Goal: Navigation & Orientation: Find specific page/section

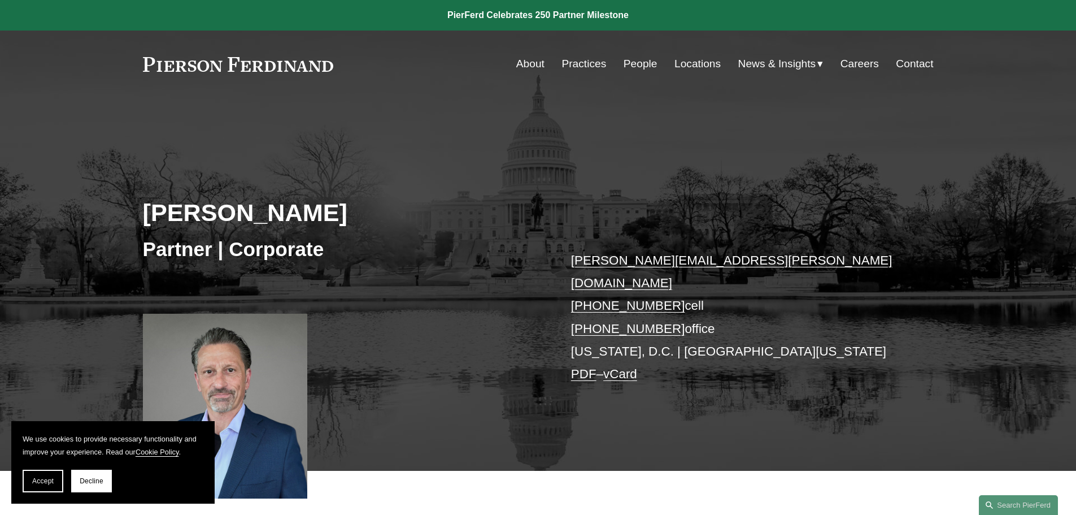
click at [48, 479] on span "Accept" at bounding box center [42, 481] width 21 height 8
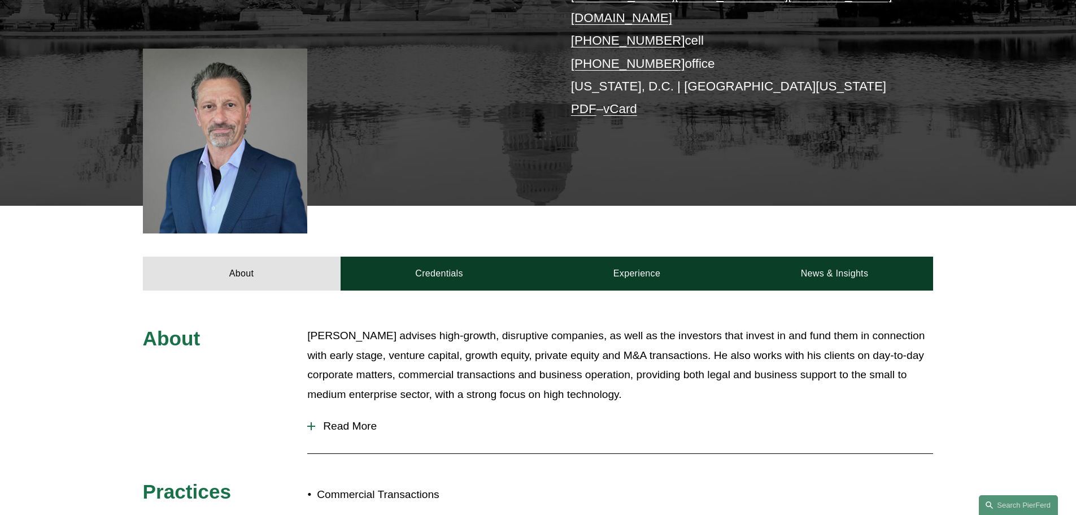
scroll to position [283, 0]
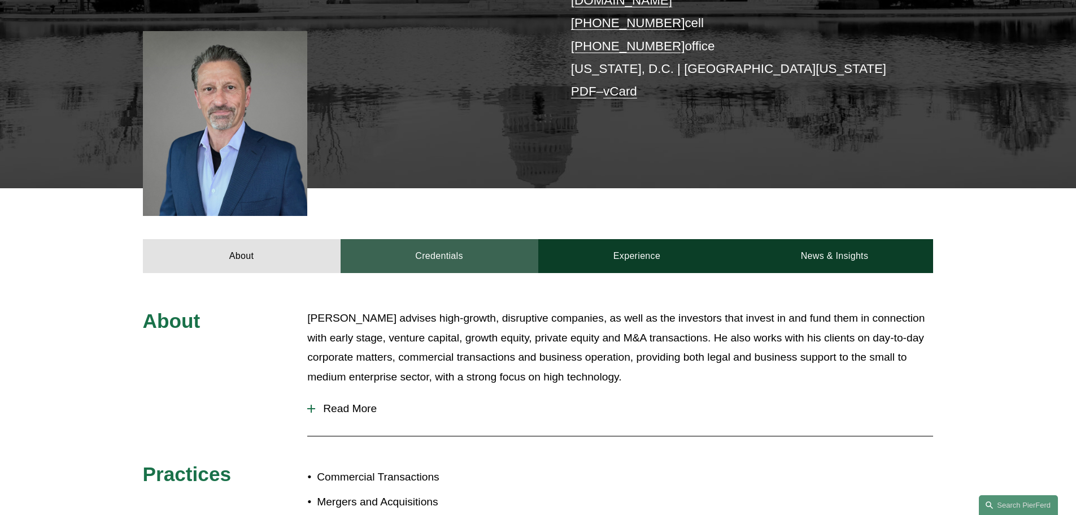
click at [413, 241] on link "Credentials" at bounding box center [440, 256] width 198 height 34
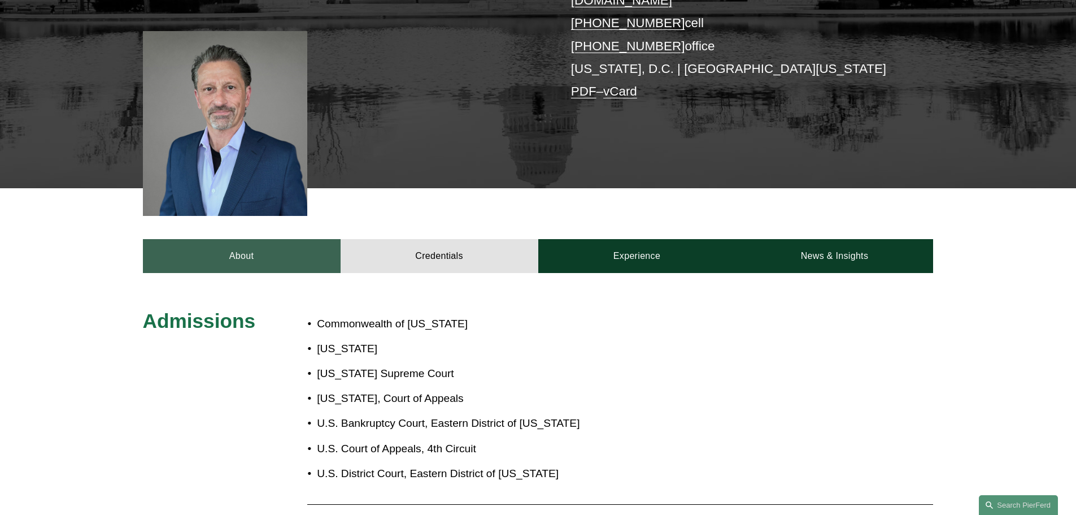
click at [316, 254] on link "About" at bounding box center [242, 256] width 198 height 34
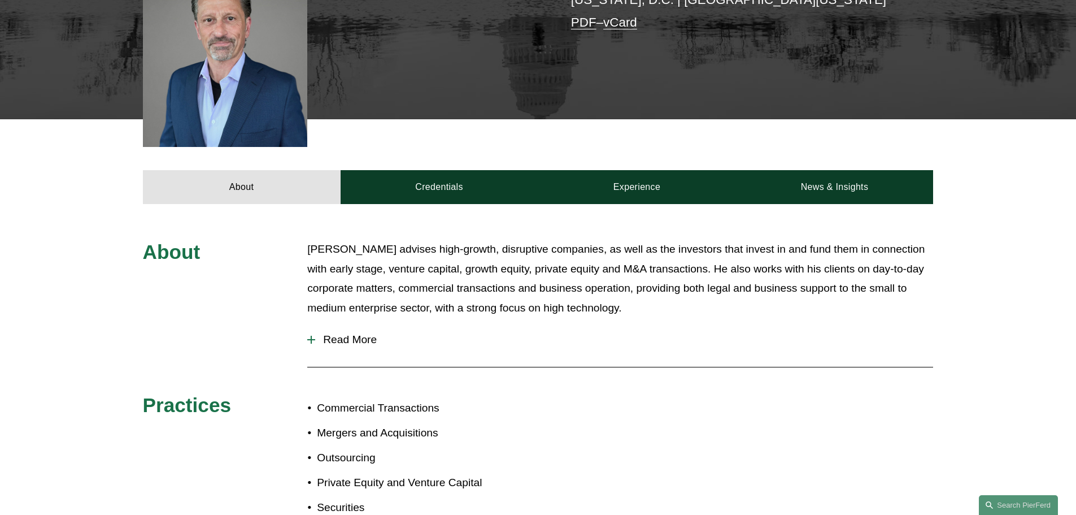
scroll to position [226, 0]
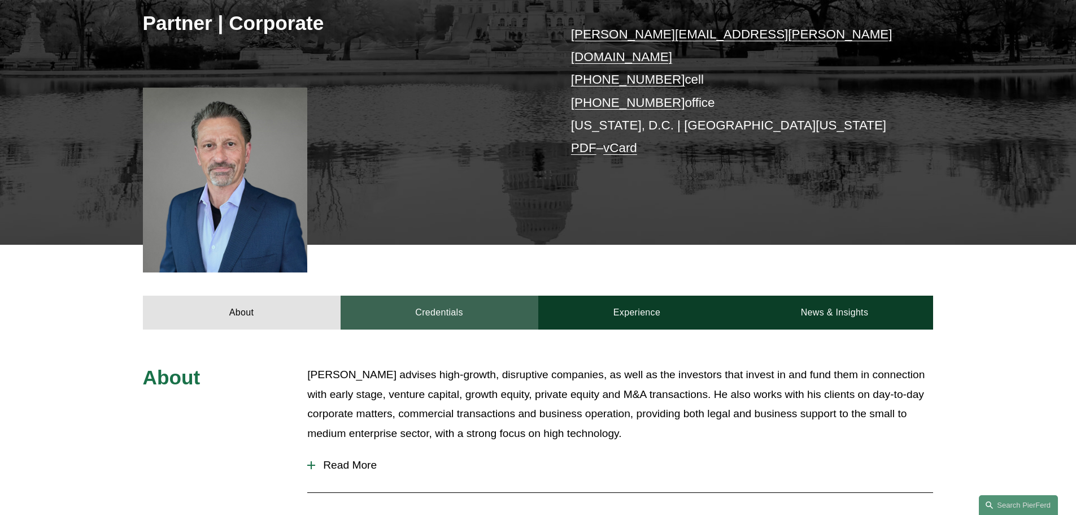
click at [452, 299] on link "Credentials" at bounding box center [440, 313] width 198 height 34
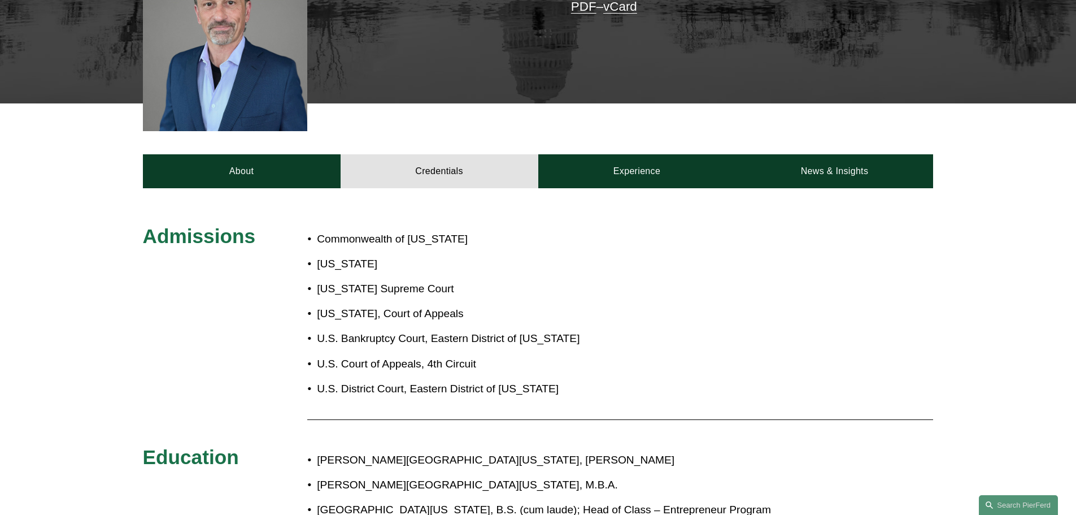
scroll to position [170, 0]
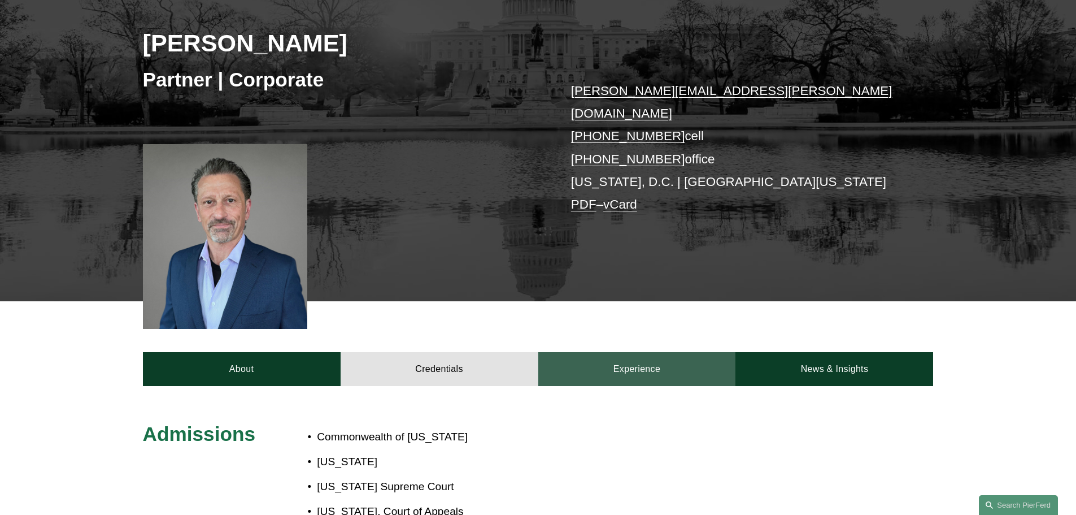
click at [602, 352] on link "Experience" at bounding box center [638, 369] width 198 height 34
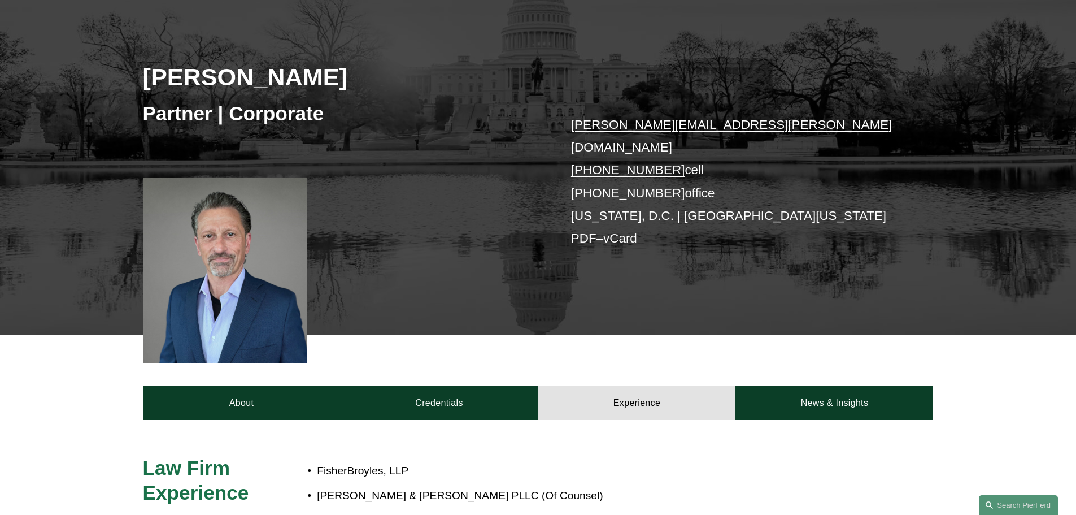
scroll to position [113, 0]
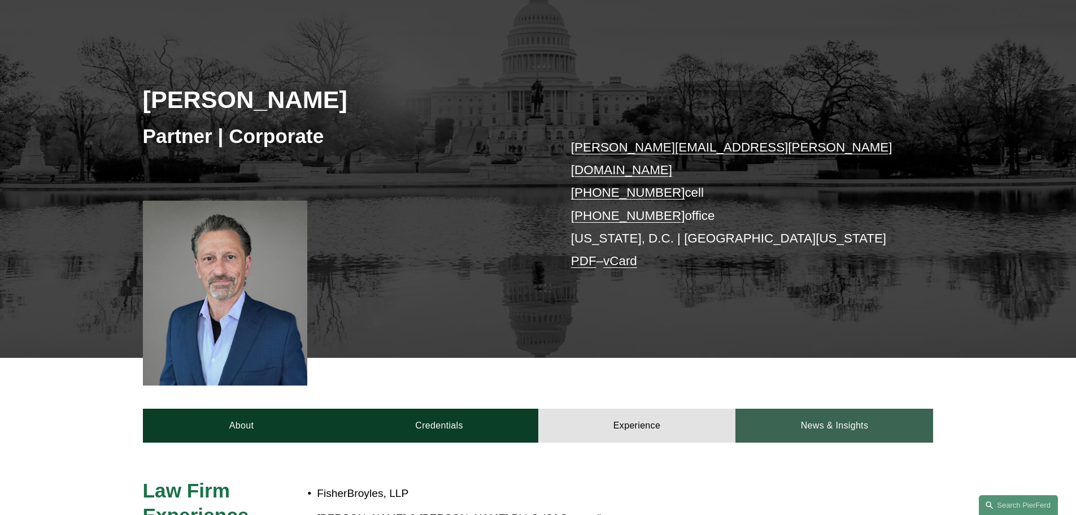
click at [823, 409] on link "News & Insights" at bounding box center [835, 426] width 198 height 34
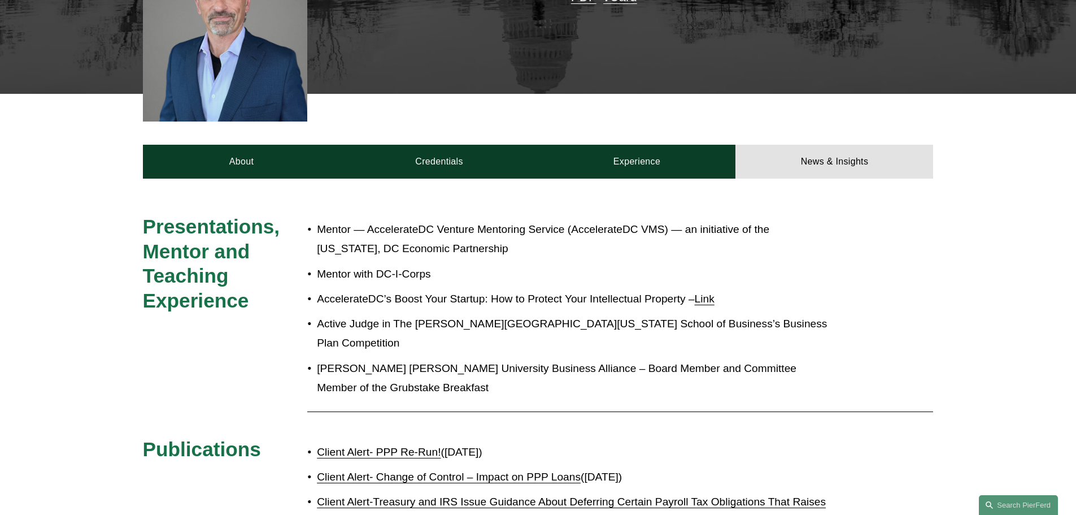
scroll to position [0, 0]
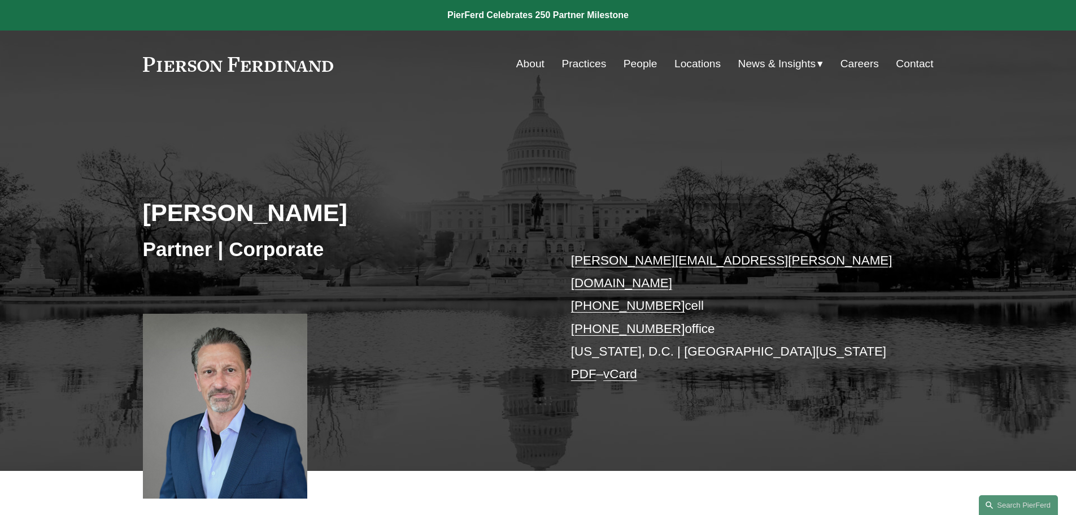
drag, startPoint x: 306, startPoint y: 346, endPoint x: 261, endPoint y: 161, distance: 190.2
drag, startPoint x: 422, startPoint y: 173, endPoint x: 442, endPoint y: 153, distance: 28.0
click at [424, 171] on div "Paul D. Economon Partner | Corporate paul.economon@pierferd.com +1.703.338.4963…" at bounding box center [538, 300] width 1076 height 341
click at [646, 63] on link "People" at bounding box center [641, 63] width 34 height 21
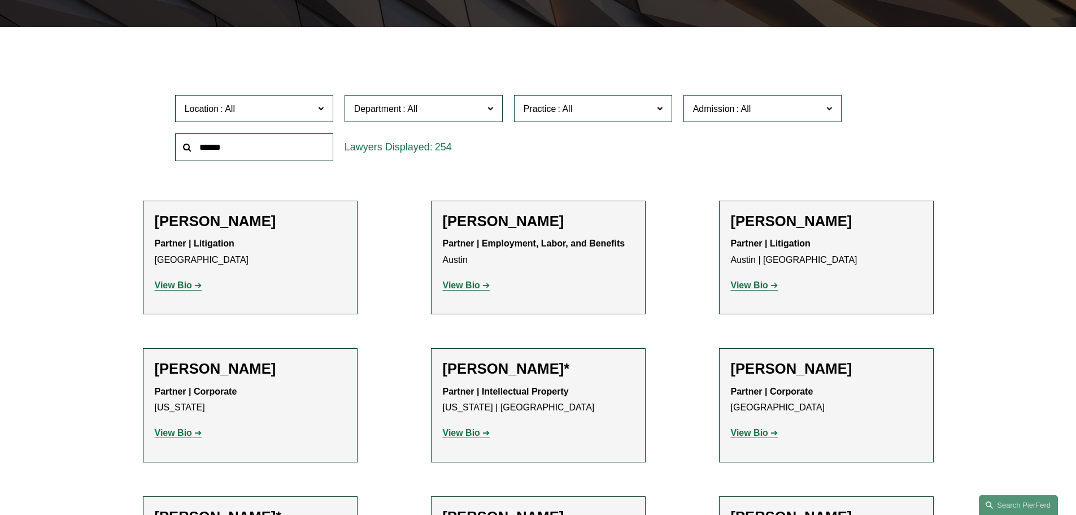
scroll to position [339, 0]
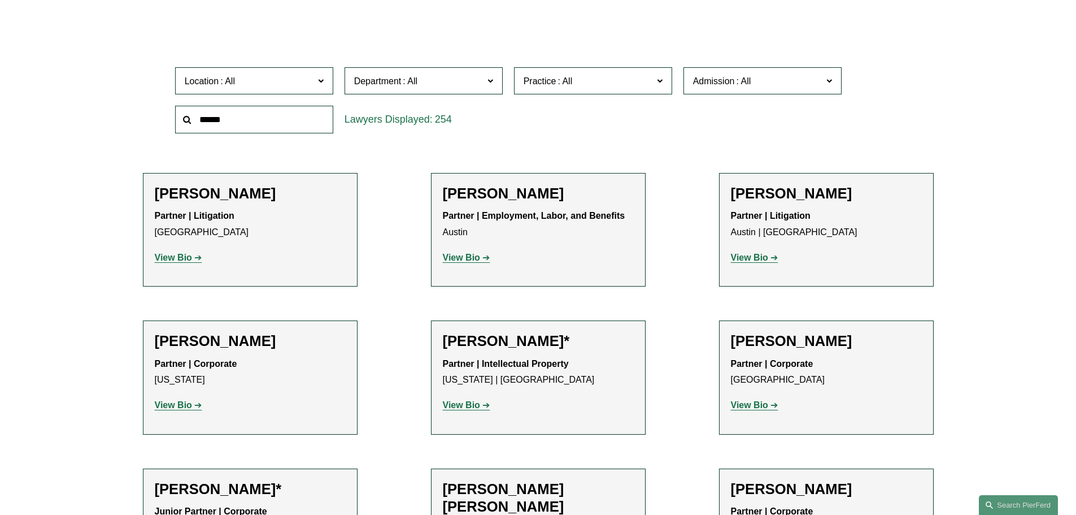
drag, startPoint x: 262, startPoint y: 235, endPoint x: 216, endPoint y: 254, distance: 49.1
click at [262, 236] on p "Partner | Litigation Dallas" at bounding box center [250, 224] width 191 height 33
click at [195, 258] on link "View Bio" at bounding box center [178, 258] width 47 height 10
click at [478, 251] on p "View Bio" at bounding box center [538, 258] width 191 height 16
click at [472, 256] on strong "View Bio" at bounding box center [461, 258] width 37 height 10
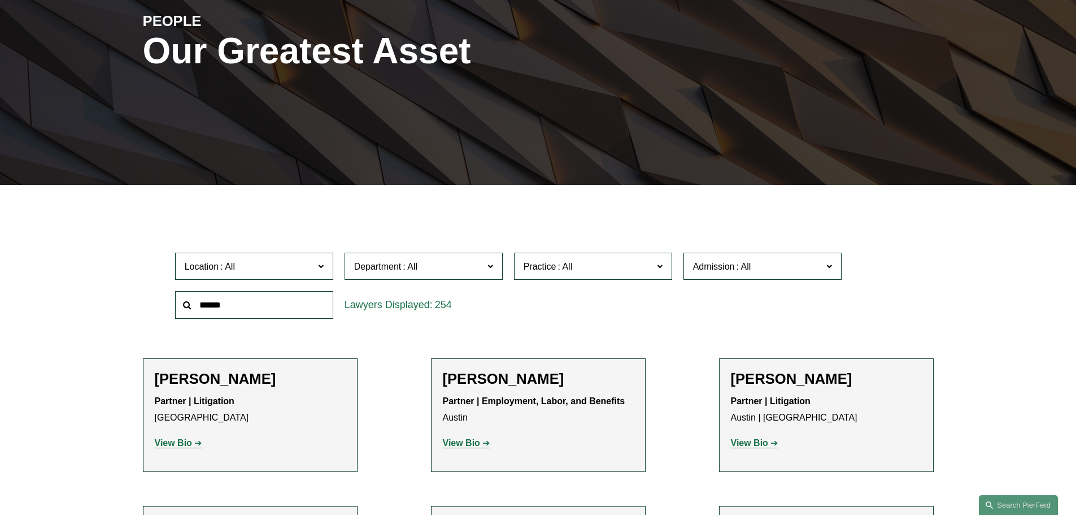
scroll to position [0, 0]
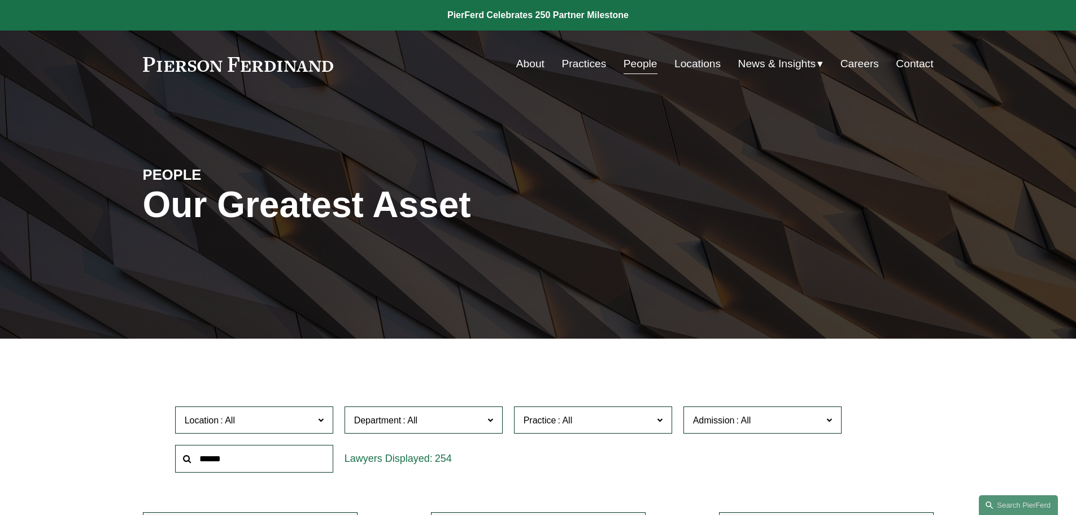
click at [477, 16] on link at bounding box center [538, 15] width 1076 height 31
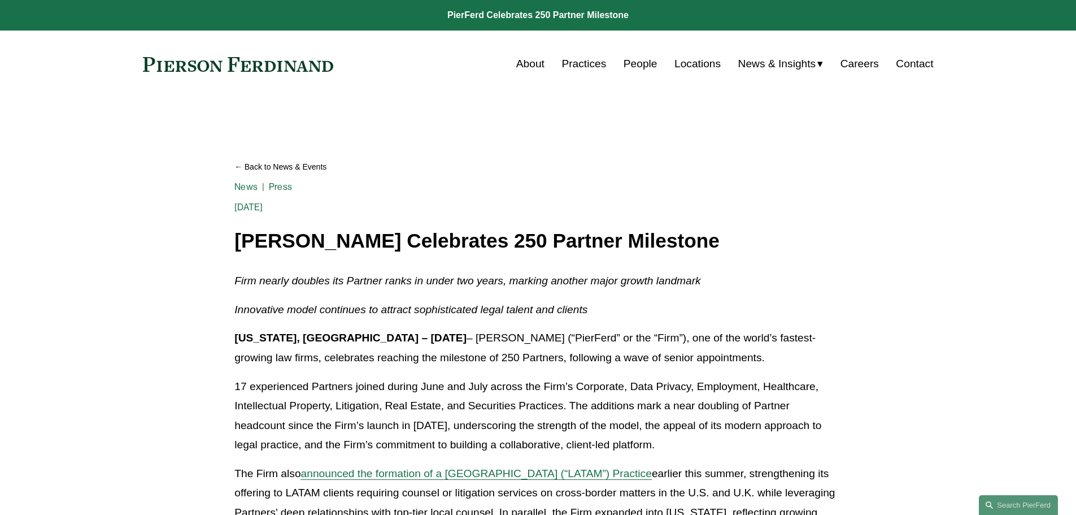
click at [632, 63] on link "People" at bounding box center [641, 63] width 34 height 21
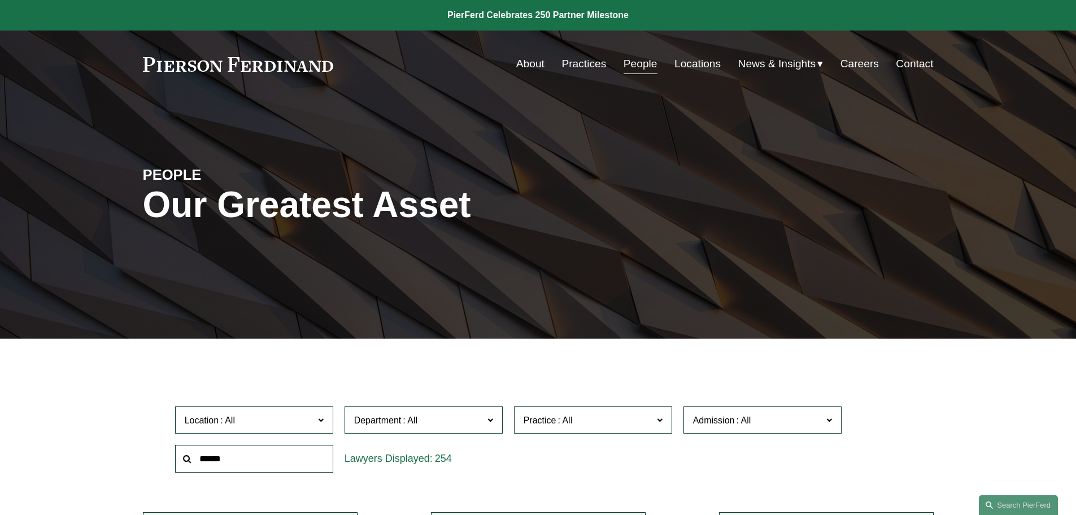
click at [700, 71] on link "Locations" at bounding box center [698, 63] width 46 height 21
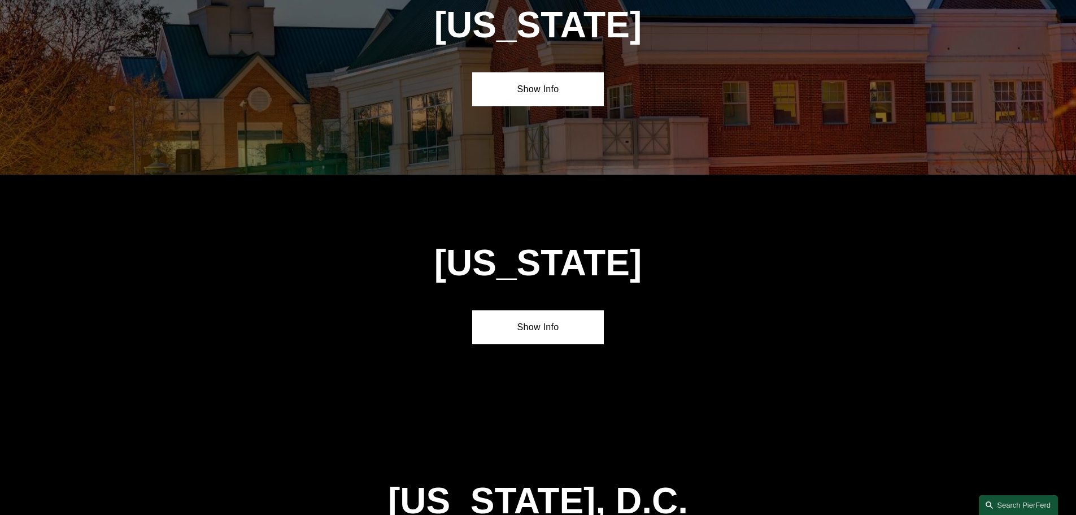
scroll to position [4747, 0]
